Goal: Task Accomplishment & Management: Manage account settings

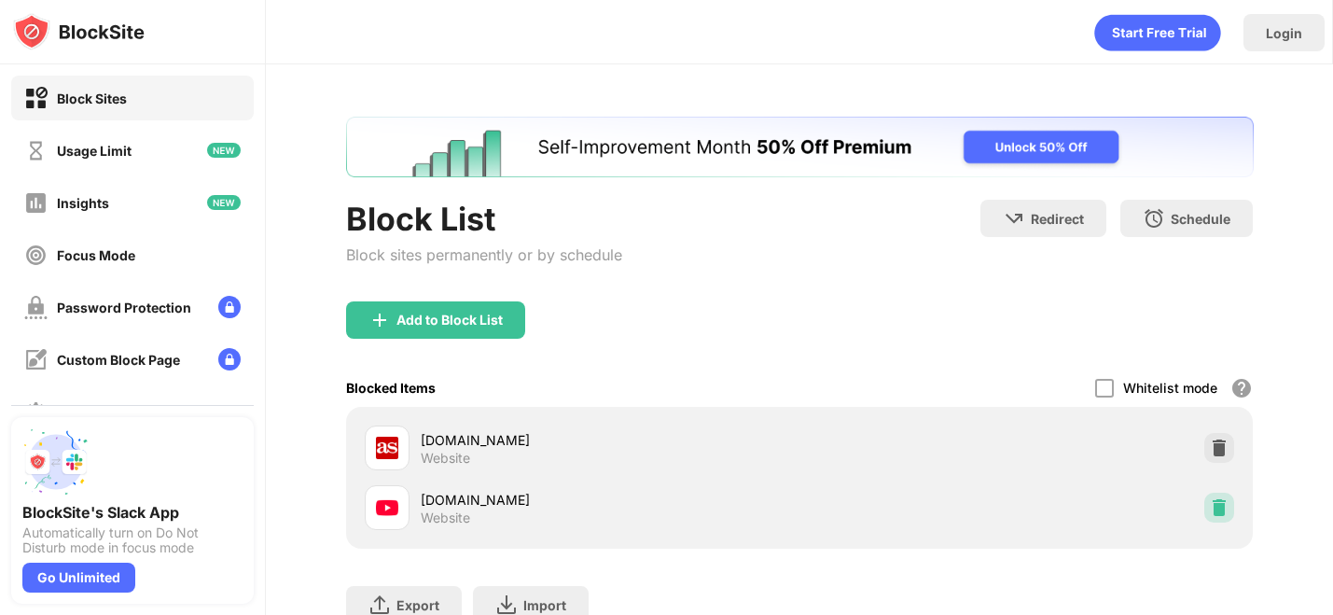
click at [1225, 504] on img at bounding box center [1219, 507] width 19 height 19
